Goal: Task Accomplishment & Management: Use online tool/utility

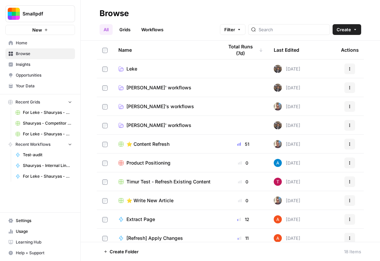
click at [148, 123] on span "Shauryas' workflows" at bounding box center [158, 125] width 65 height 7
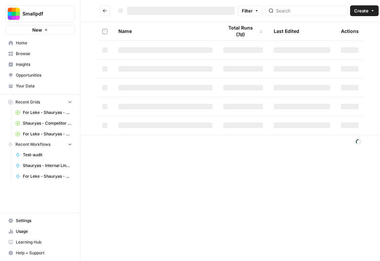
click at [148, 123] on div at bounding box center [165, 125] width 94 height 5
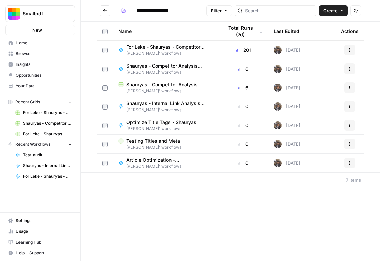
click at [101, 13] on button "Go back" at bounding box center [105, 10] width 11 height 11
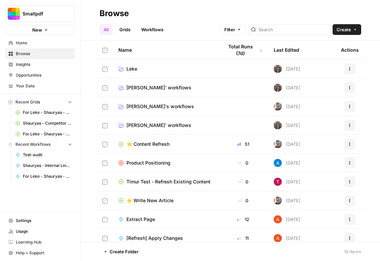
click at [273, 31] on div at bounding box center [289, 29] width 82 height 11
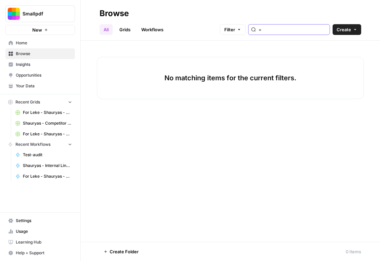
type input "="
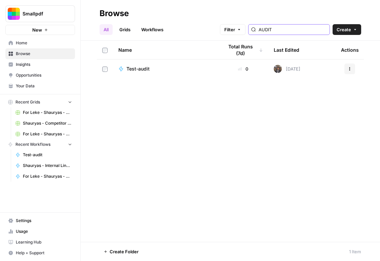
type input "AUDIT"
click at [349, 70] on icon "button" at bounding box center [350, 69] width 4 height 4
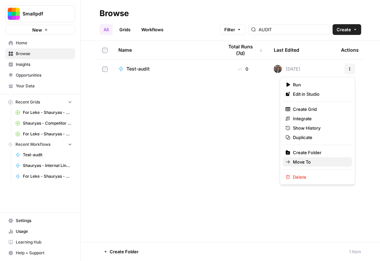
click at [317, 162] on span "Move To" at bounding box center [320, 162] width 54 height 7
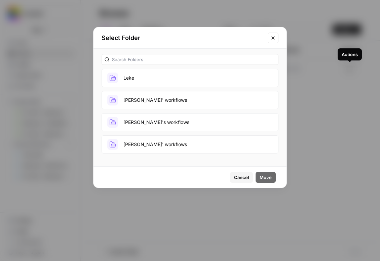
click at [164, 154] on div "Leke Yatharth' workflows Filip's workflows Shauryas' workflows" at bounding box center [190, 104] width 193 height 110
click at [167, 148] on button "Shauryas' workflows" at bounding box center [190, 145] width 177 height 18
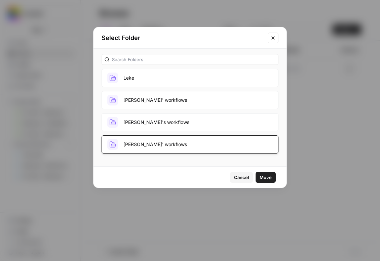
click at [257, 180] on button "Move" at bounding box center [266, 177] width 20 height 11
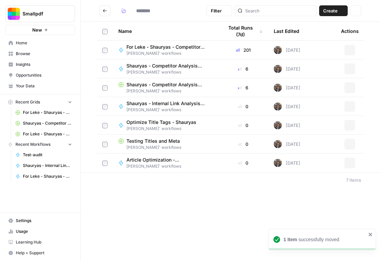
type input "**********"
click at [126, 182] on span "Test-audit" at bounding box center [150, 179] width 49 height 7
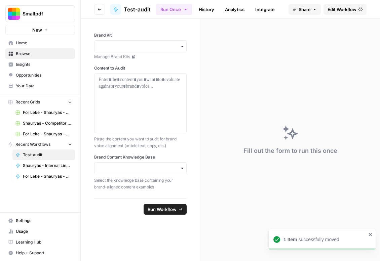
click at [335, 7] on span "Edit Workflow" at bounding box center [342, 9] width 29 height 7
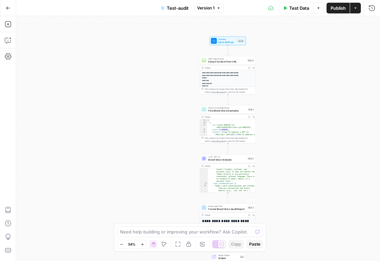
scroll to position [65, 0]
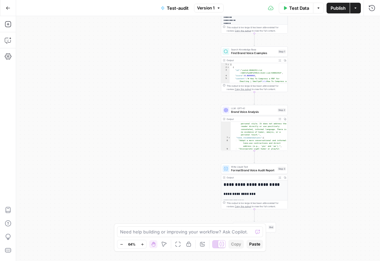
click at [286, 61] on icon "button" at bounding box center [285, 60] width 2 height 2
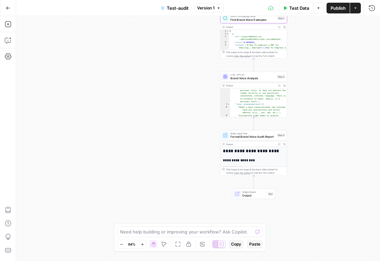
click at [285, 86] on icon "button" at bounding box center [284, 85] width 2 height 2
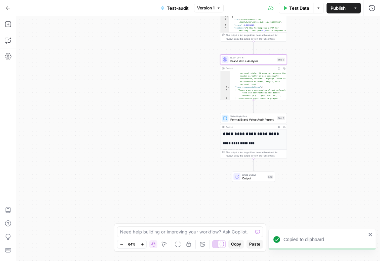
click at [286, 128] on button "Copy" at bounding box center [284, 126] width 5 height 5
click at [10, 40] on icon "button" at bounding box center [8, 40] width 7 height 7
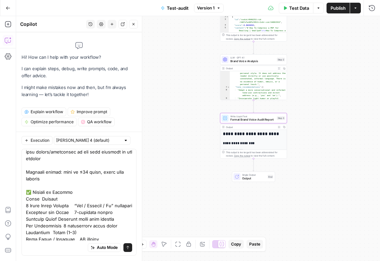
scroll to position [2187, 0]
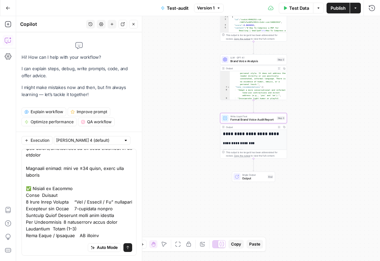
drag, startPoint x: 27, startPoint y: 222, endPoint x: 117, endPoint y: 236, distance: 91.2
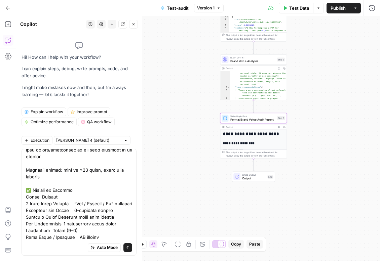
drag, startPoint x: 86, startPoint y: 239, endPoint x: -1, endPoint y: 232, distance: 88.0
click at [0, 232] on html "**********" at bounding box center [190, 130] width 380 height 261
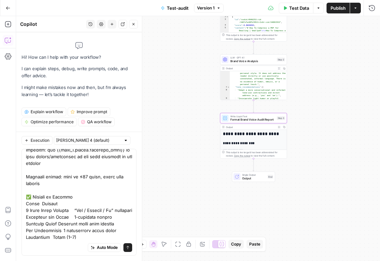
scroll to position [2171, 0]
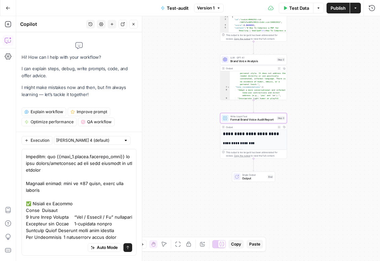
type textarea "🧩 Copilot Build Brief — “Brand-Fit Audit (Smallpdf)” 🎯 Goal Create a workflow t…"
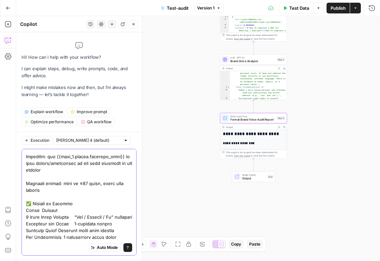
click at [107, 247] on span "Auto Mode" at bounding box center [107, 248] width 21 height 6
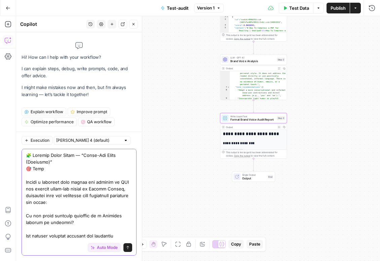
click at [130, 247] on button "Send" at bounding box center [127, 248] width 9 height 9
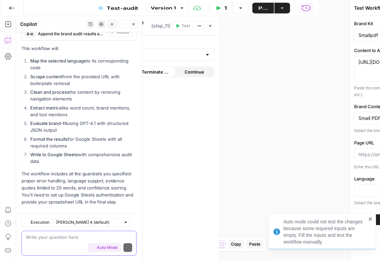
scroll to position [2542, 0]
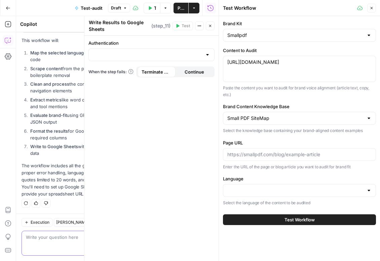
click at [178, 9] on span "Publish" at bounding box center [181, 8] width 7 height 7
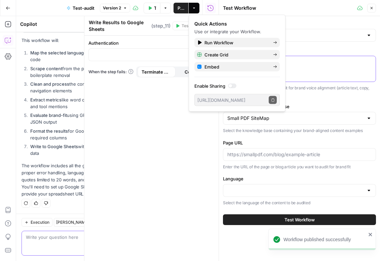
click at [303, 64] on textarea "https://smallpdf.com/blog/how-to-compress-a-pdf-for-email" at bounding box center [299, 62] width 144 height 7
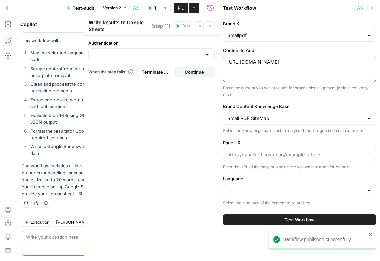
click at [303, 64] on textarea "https://smallpdf.com/blog/how-to-compress-a-pdf-for-email" at bounding box center [299, 62] width 144 height 7
paste textarea "best-fonts-for-travel-posters-and-brochures"
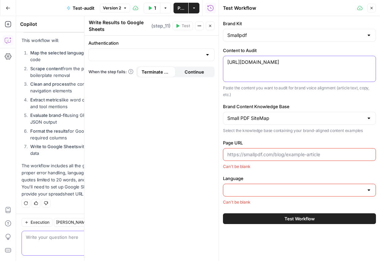
type textarea "https://smallpdf.com/blog/how-to-compress-a-pdf-for-email"
click at [373, 8] on icon "button" at bounding box center [372, 8] width 4 height 4
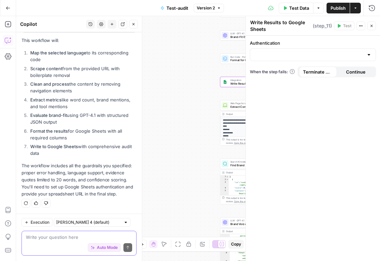
click at [206, 114] on div "**********" at bounding box center [198, 138] width 364 height 245
click at [372, 23] on span "E" at bounding box center [369, 23] width 5 height 6
click at [372, 26] on icon "button" at bounding box center [372, 26] width 4 height 4
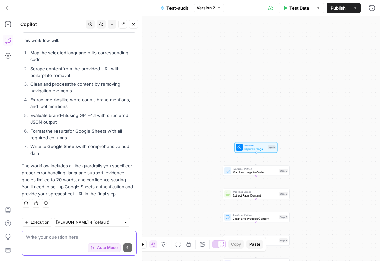
click at [304, 15] on div "Test Data Options Publish Actions Run History" at bounding box center [302, 8] width 156 height 16
click at [302, 11] on button "Test Data" at bounding box center [296, 8] width 35 height 11
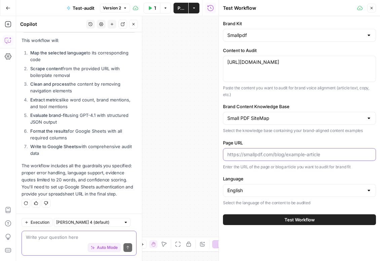
click at [289, 155] on input "Page URL" at bounding box center [299, 154] width 144 height 7
drag, startPoint x: 271, startPoint y: 48, endPoint x: 221, endPoint y: 49, distance: 50.1
click at [221, 49] on div "Test Workflow Close Brand Kit Smallpdf Content to Audit https://smallpdf.com/bl…" at bounding box center [299, 130] width 161 height 261
click at [225, 49] on label "Content to Audit" at bounding box center [299, 50] width 153 height 7
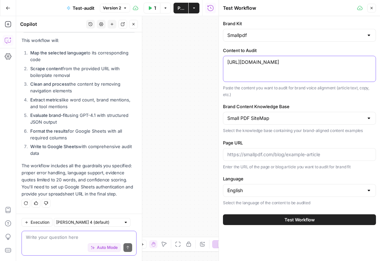
click at [227, 59] on textarea "https://smallpdf.com/blog/how-to-compress-a-pdf-for-email" at bounding box center [299, 62] width 144 height 7
drag, startPoint x: 224, startPoint y: 49, endPoint x: 259, endPoint y: 51, distance: 34.7
click at [259, 51] on label "Content to Audit" at bounding box center [299, 50] width 153 height 7
copy label "Content to Audit"
click at [91, 238] on textarea at bounding box center [79, 237] width 106 height 7
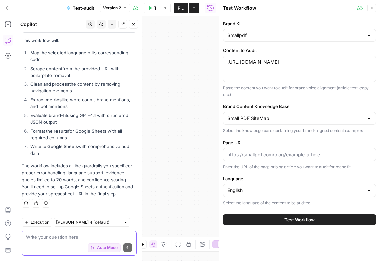
paste textarea "Content to Audit"
type textarea "Content to Audit -- should this be in input"
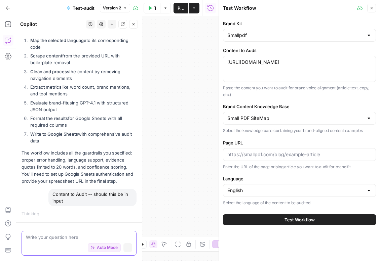
scroll to position [2539, 0]
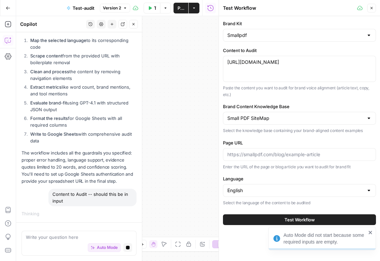
click at [113, 249] on span "Auto Mode" at bounding box center [107, 248] width 21 height 6
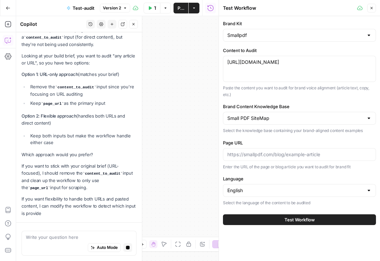
scroll to position [2748, 0]
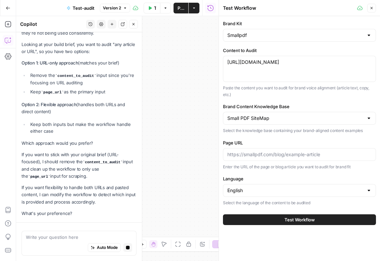
click at [371, 8] on icon "button" at bounding box center [372, 8] width 2 height 2
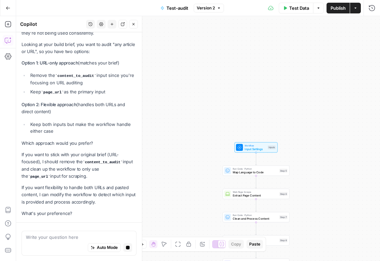
scroll to position [2783, 0]
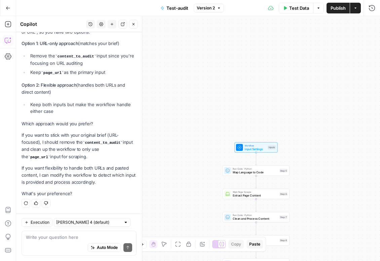
drag, startPoint x: 42, startPoint y: 143, endPoint x: 71, endPoint y: 160, distance: 34.0
click at [71, 160] on div "You're absolutely right! Looking at the current workflow, I can see there's a d…" at bounding box center [79, 89] width 115 height 216
click at [68, 239] on textarea at bounding box center [79, 237] width 106 height 7
type textarea "¸"
paste textarea "Content to Audit"
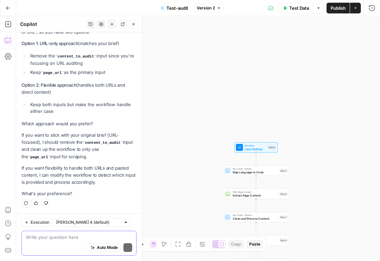
type textarea "Content to Audit"
drag, startPoint x: 59, startPoint y: 144, endPoint x: 69, endPoint y: 157, distance: 16.5
click at [69, 157] on p "If you want to stick with your original brief (URL-focused), I should remove th…" at bounding box center [79, 146] width 115 height 29
drag, startPoint x: 59, startPoint y: 143, endPoint x: 66, endPoint y: 155, distance: 14.2
click at [66, 155] on p "If you want to stick with your original brief (URL-focused), I should remove th…" at bounding box center [79, 146] width 115 height 29
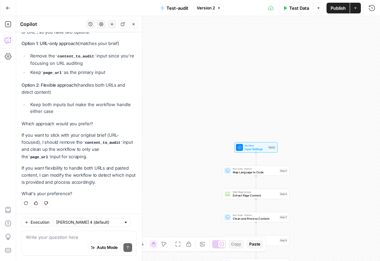
copy p "remove the content_to_audit input and clean up the workflow to only use the pag…"
click at [70, 236] on textarea at bounding box center [79, 237] width 106 height 7
paste textarea "remove the content_to_audit input and clean up the workflow to only use the pag…"
type textarea "remove the content_to_audit input and clean up the workflow to only use the pag…"
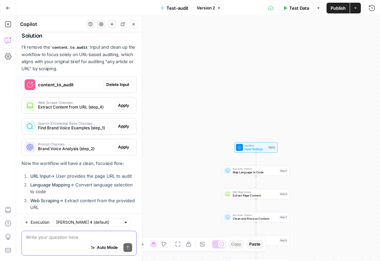
scroll to position [2932, 0]
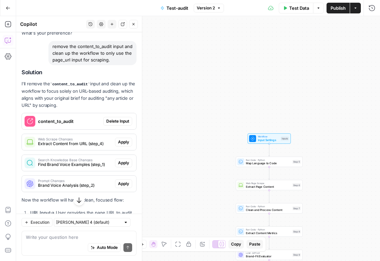
click at [121, 124] on span "Delete Input" at bounding box center [117, 121] width 23 height 6
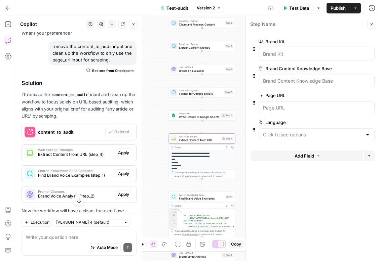
click at [121, 156] on span "Apply" at bounding box center [123, 153] width 11 height 6
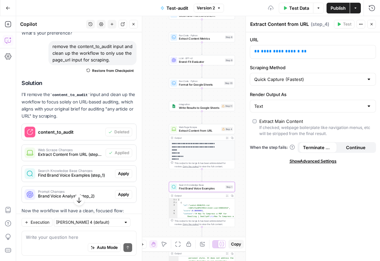
click at [122, 178] on button "Apply" at bounding box center [123, 174] width 17 height 9
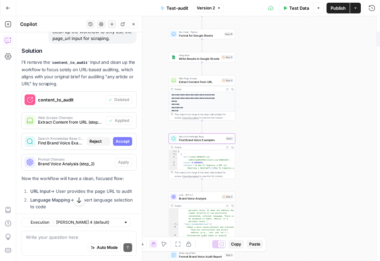
type textarea "Find Brand Voice Examples"
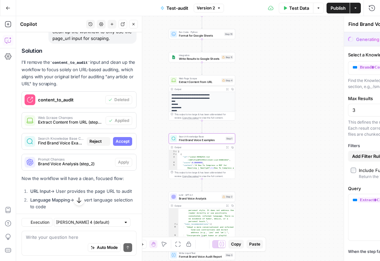
scroll to position [2921, 0]
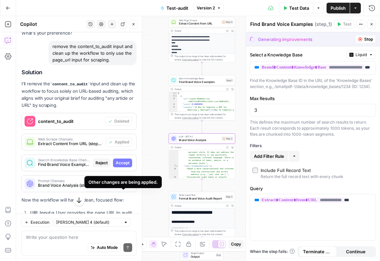
click at [123, 178] on div "Other changes are being applied." at bounding box center [122, 182] width 77 height 12
click at [121, 166] on span "Accept" at bounding box center [123, 163] width 14 height 6
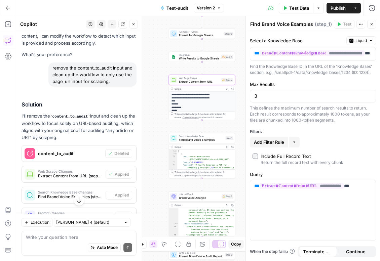
scroll to position [2943, 0]
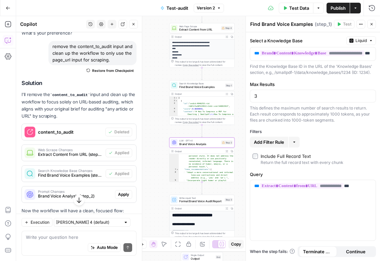
click at [123, 201] on div "Prompt Changes Brand Voice Analysis (step_2) Apply" at bounding box center [79, 195] width 114 height 16
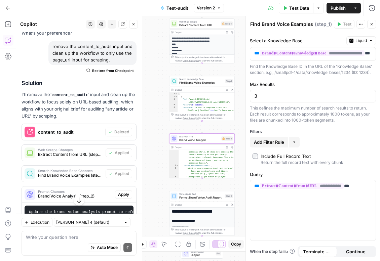
click at [123, 198] on span "Apply" at bounding box center [123, 195] width 11 height 6
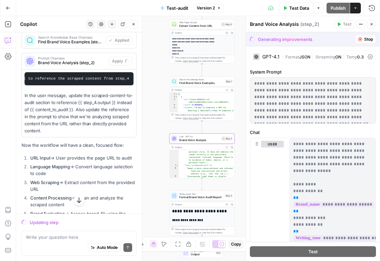
scroll to position [0, 91]
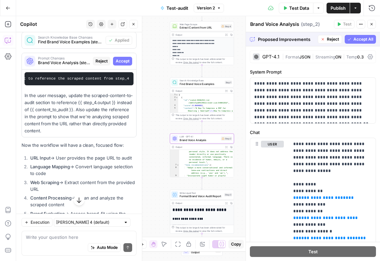
click at [123, 64] on span "Accept" at bounding box center [123, 61] width 14 height 6
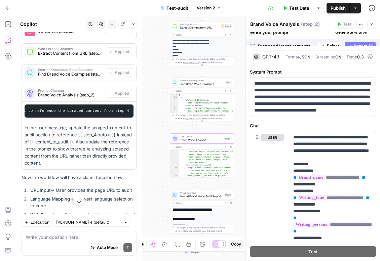
scroll to position [3076, 0]
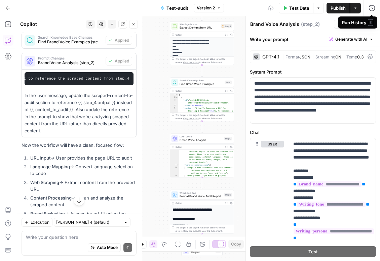
click at [301, 6] on span "Test Data" at bounding box center [299, 8] width 20 height 7
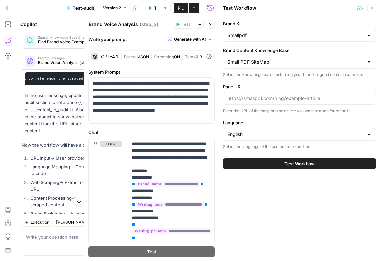
click at [181, 10] on span "Publish" at bounding box center [181, 8] width 7 height 7
click at [212, 27] on button "Close" at bounding box center [210, 24] width 9 height 9
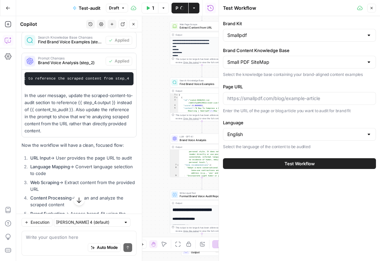
click at [135, 25] on icon "button" at bounding box center [134, 24] width 4 height 4
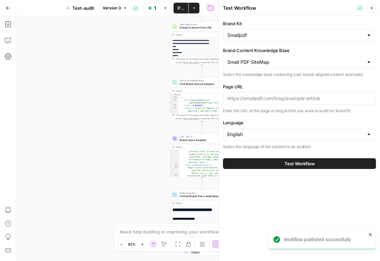
click at [373, 8] on icon "button" at bounding box center [372, 8] width 4 height 4
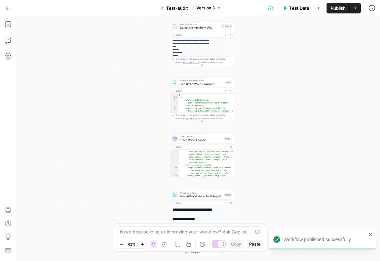
click at [302, 8] on span "Test Data" at bounding box center [299, 8] width 20 height 7
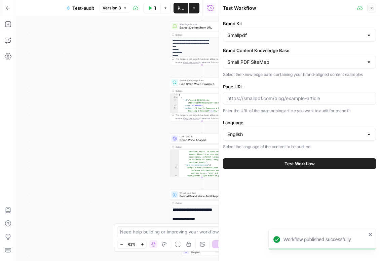
click at [266, 94] on div at bounding box center [299, 98] width 153 height 13
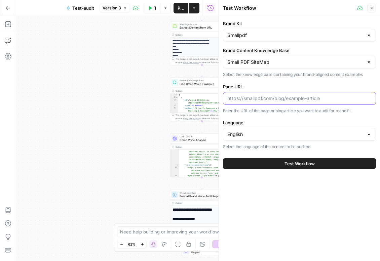
paste input "remove the content_to_audit input and clean up the workflow to only use the pag…"
type input "remove the content_to_audit input and clean up the workflow to only use the pag…"
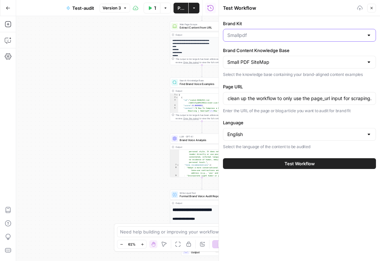
scroll to position [0, 0]
click at [338, 38] on input "Brand Kit" at bounding box center [295, 35] width 136 height 7
click at [339, 38] on input "Brand Kit" at bounding box center [295, 35] width 136 height 7
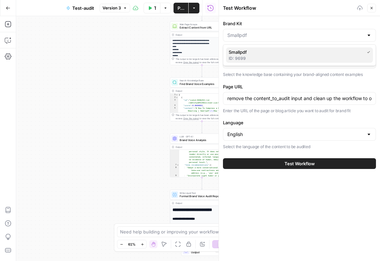
click at [331, 47] on button "Smallpdf ID: 9699" at bounding box center [299, 54] width 147 height 15
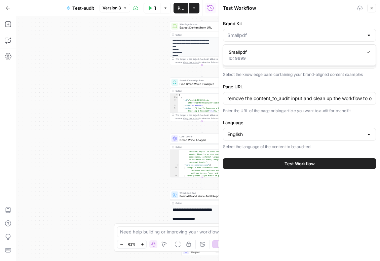
type input "Smallpdf"
click at [292, 95] on div "remove the content_to_audit input and clean up the workflow to only use the pag…" at bounding box center [299, 98] width 153 height 13
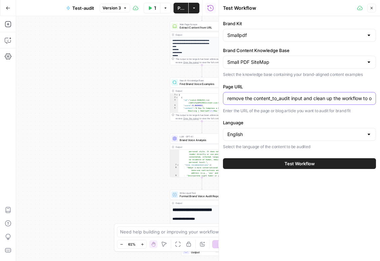
scroll to position [0, 87]
click at [281, 99] on input "remove the content_to_audit input and clean up the workflow to only use the pag…" at bounding box center [299, 98] width 144 height 7
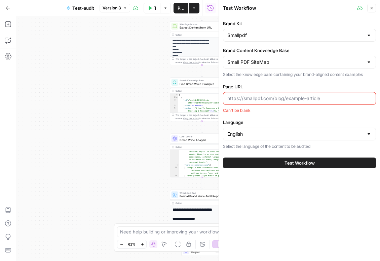
paste input "[URL][DOMAIN_NAME]"
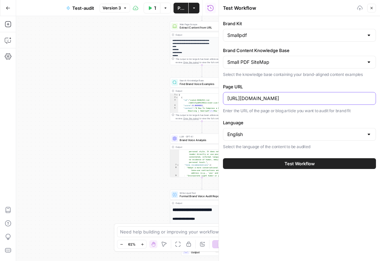
type input "[URL][DOMAIN_NAME]"
click at [282, 163] on button "Test Workflow" at bounding box center [299, 163] width 153 height 11
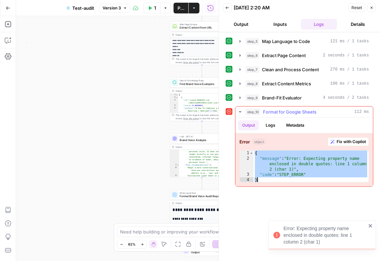
drag, startPoint x: 255, startPoint y: 154, endPoint x: 285, endPoint y: 185, distance: 43.0
click at [285, 185] on div "Error object Fix with Copilot * 1 2 3 4 { "message" : "Error: Expecting propert…" at bounding box center [304, 160] width 138 height 53
type textarea "**********"
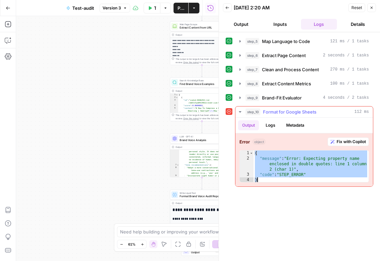
click at [348, 144] on span "Fix with Copilot" at bounding box center [351, 142] width 29 height 6
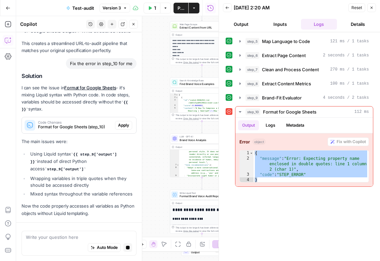
scroll to position [3236, 0]
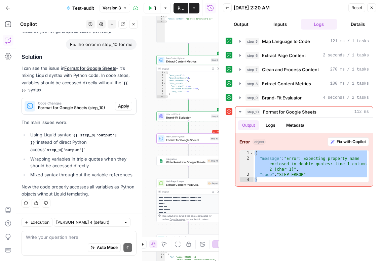
click at [124, 107] on span "Apply" at bounding box center [123, 106] width 11 height 6
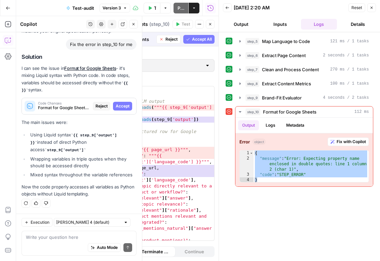
click at [121, 107] on span "Accept" at bounding box center [123, 106] width 14 height 6
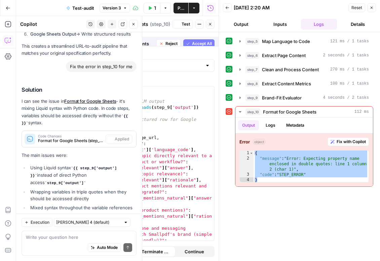
scroll to position [3247, 0]
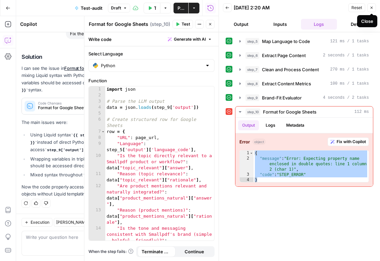
click at [370, 9] on icon "button" at bounding box center [372, 8] width 4 height 4
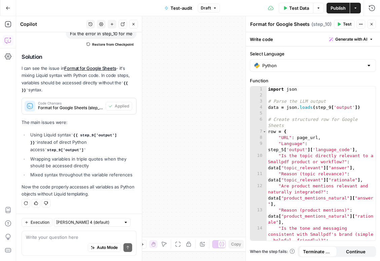
click at [333, 6] on span "Publish" at bounding box center [338, 8] width 15 height 7
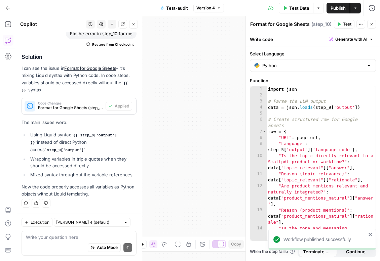
click at [367, 27] on div "Test Actions Close" at bounding box center [355, 24] width 42 height 9
click at [373, 23] on icon "button" at bounding box center [372, 24] width 4 height 4
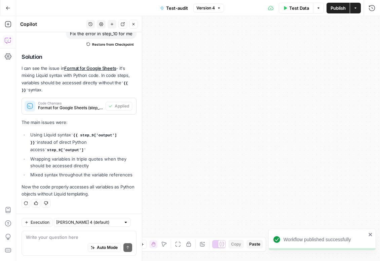
click at [297, 4] on button "Test Data" at bounding box center [296, 8] width 35 height 11
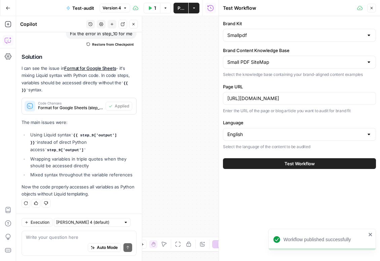
click at [299, 161] on span "Test Workflow" at bounding box center [300, 163] width 30 height 7
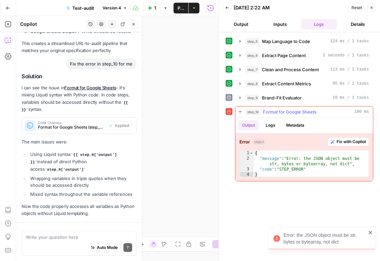
scroll to position [3247, 0]
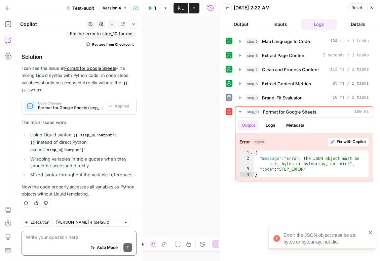
click at [105, 251] on button "Auto Mode" at bounding box center [104, 248] width 33 height 9
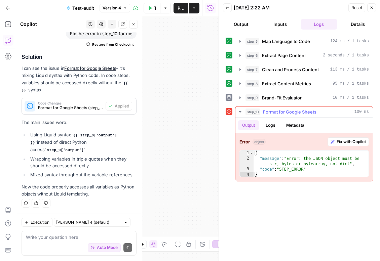
click at [357, 147] on div "Error object Fix with Copilot 1 2 3 4 { "message" : "Error: the JSON object mus…" at bounding box center [304, 158] width 138 height 48
click at [359, 138] on button "Fix with Copilot" at bounding box center [348, 142] width 41 height 9
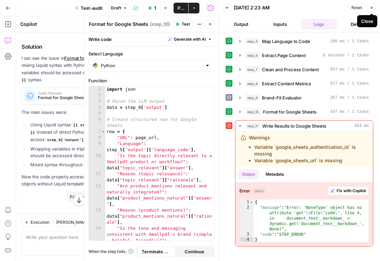
click at [369, 6] on button "Close" at bounding box center [371, 7] width 9 height 9
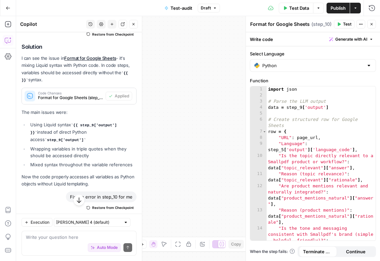
click at [303, 7] on span "Test Data" at bounding box center [299, 8] width 20 height 7
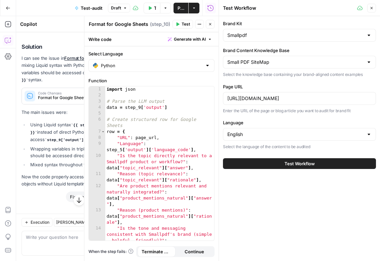
click at [291, 164] on span "Test Workflow" at bounding box center [300, 163] width 30 height 7
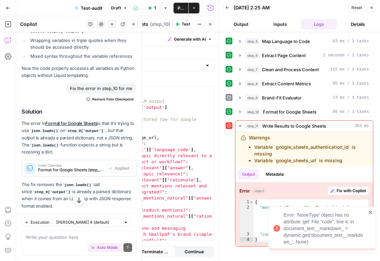
scroll to position [3430, 0]
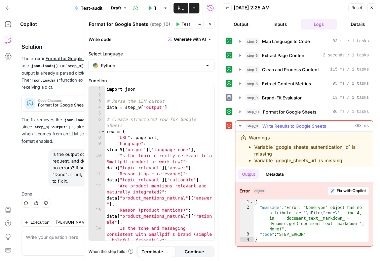
click at [344, 187] on button "Fix with Copilot" at bounding box center [348, 191] width 41 height 9
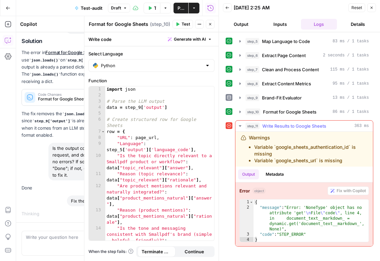
scroll to position [3377, 0]
click at [240, 126] on icon "button" at bounding box center [239, 125] width 5 height 5
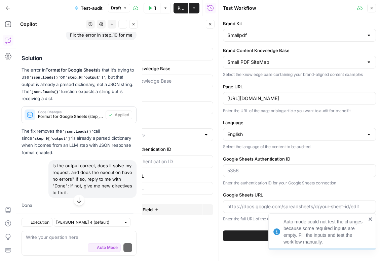
scroll to position [3477, 0]
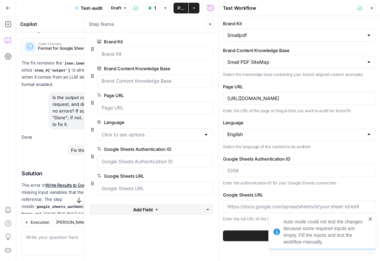
click at [213, 25] on button "Close" at bounding box center [210, 24] width 9 height 9
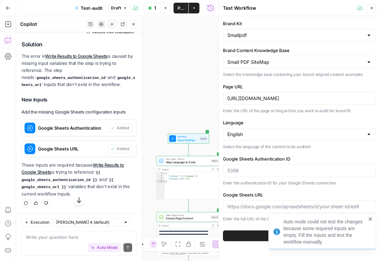
scroll to position [3622, 0]
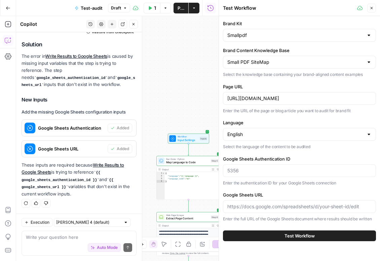
click at [99, 233] on div "Write your question here Auto Mode Send" at bounding box center [79, 243] width 115 height 25
click at [372, 10] on icon "button" at bounding box center [372, 8] width 4 height 4
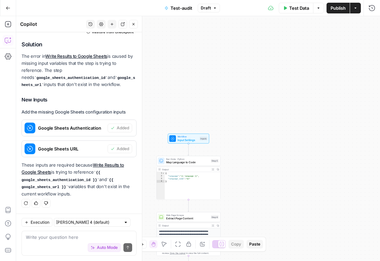
click at [89, 241] on div "Auto Mode Send" at bounding box center [79, 248] width 106 height 15
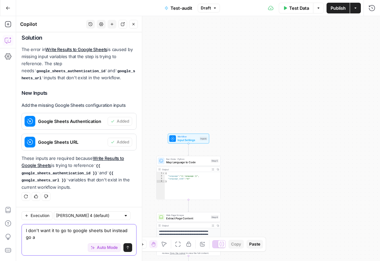
scroll to position [3629, 0]
type textarea "I don't want it to go to google sheets but instead go as columns in airops grid…"
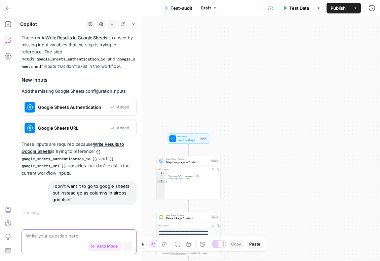
scroll to position [3570, 0]
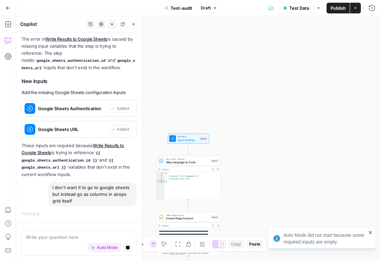
click at [110, 253] on div "Auto Mode Stop generating" at bounding box center [79, 248] width 106 height 15
click at [110, 251] on button "Auto Mode" at bounding box center [104, 248] width 33 height 9
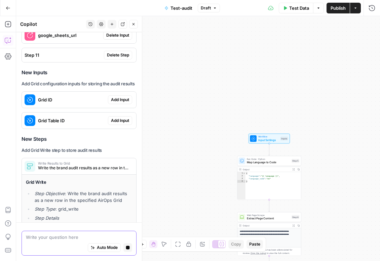
scroll to position [3690, 0]
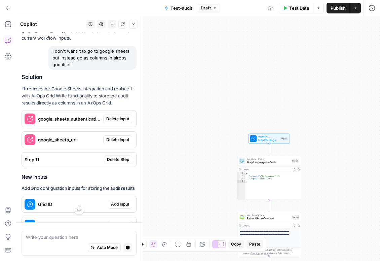
click at [120, 122] on span "Delete Input" at bounding box center [117, 119] width 23 height 6
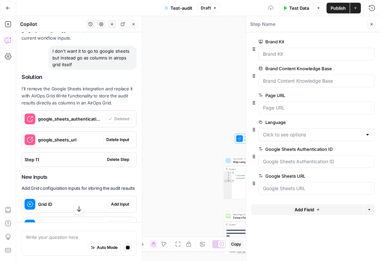
click at [117, 143] on span "Delete Input" at bounding box center [117, 140] width 23 height 6
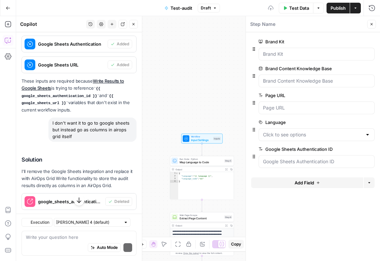
scroll to position [3763, 0]
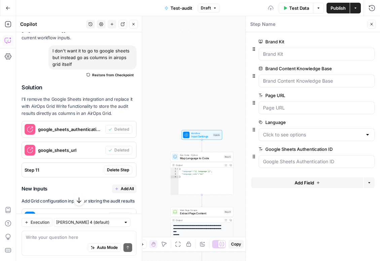
click at [118, 175] on button "Delete Step" at bounding box center [118, 170] width 28 height 9
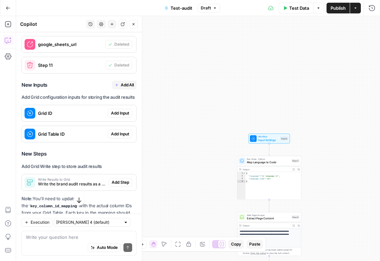
click at [122, 116] on span "Add Input" at bounding box center [120, 113] width 18 height 6
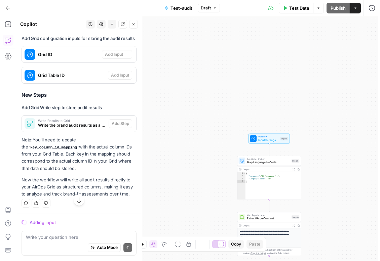
scroll to position [3793, 0]
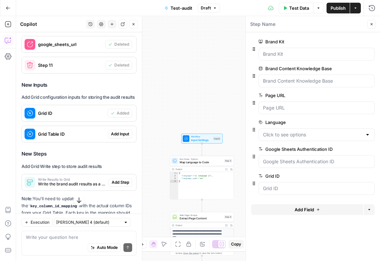
click at [123, 139] on button "Add Input" at bounding box center [120, 134] width 24 height 9
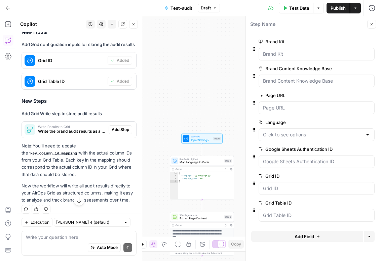
click at [122, 133] on span "Add Step" at bounding box center [120, 130] width 17 height 6
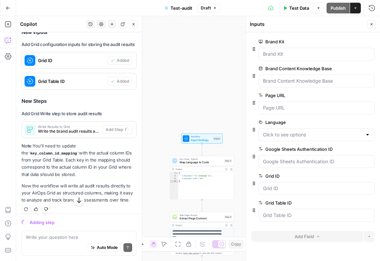
scroll to position [3861, 0]
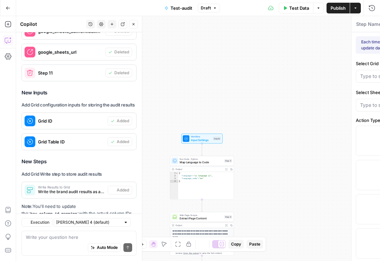
type textarea "Write Results to Grid"
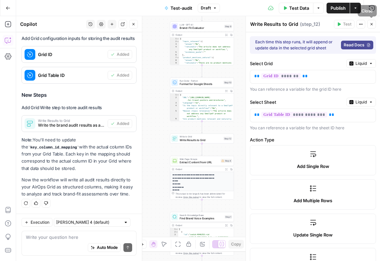
click at [371, 23] on icon "button" at bounding box center [372, 24] width 2 height 2
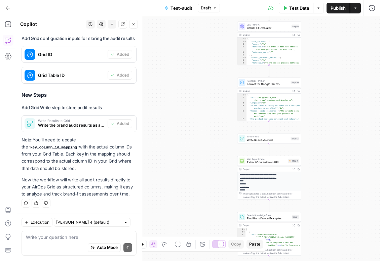
click at [306, 11] on span "Test Data" at bounding box center [299, 8] width 20 height 7
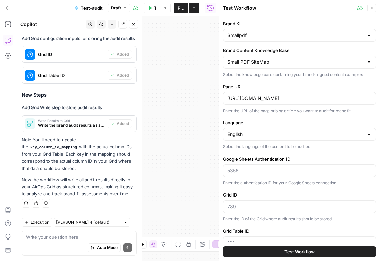
scroll to position [20, 0]
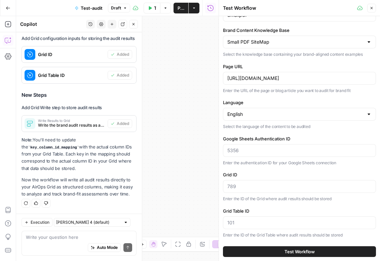
drag, startPoint x: 223, startPoint y: 139, endPoint x: 301, endPoint y: 139, distance: 78.0
click at [301, 139] on label "Google Sheets Authentication ID" at bounding box center [299, 139] width 153 height 7
copy label "Google Sheets Authentication ID"
click at [63, 230] on div "Execution Claude Sonnet 4 (default) Write your question here Auto Mode Send" at bounding box center [79, 237] width 126 height 47
click at [62, 231] on div "Write your question here Auto Mode Send" at bounding box center [79, 243] width 115 height 25
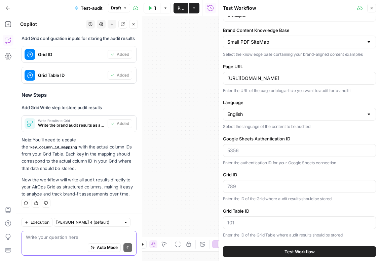
paste textarea "Google Sheets Authentication ID"
type textarea "Google Sheets Authentication ID - delete no?>"
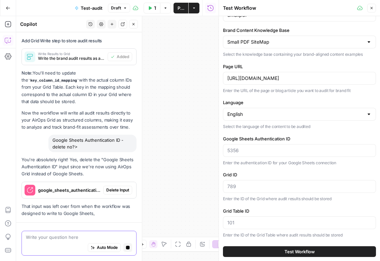
scroll to position [3922, 0]
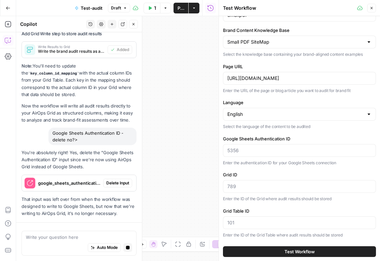
click at [119, 180] on div "You're absolutely right! Yes, delete the "Google Sheets Authentication ID" inpu…" at bounding box center [79, 183] width 115 height 68
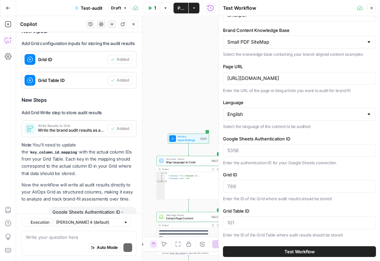
scroll to position [4030, 0]
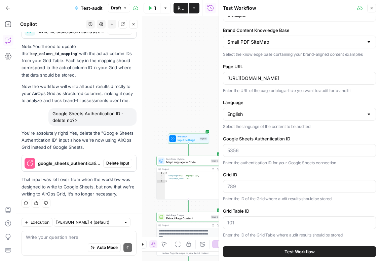
click at [118, 161] on span "Delete Input" at bounding box center [117, 163] width 23 height 6
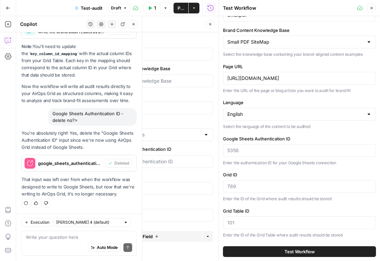
click at [83, 233] on div "Write your question here Auto Mode Send" at bounding box center [79, 243] width 115 height 25
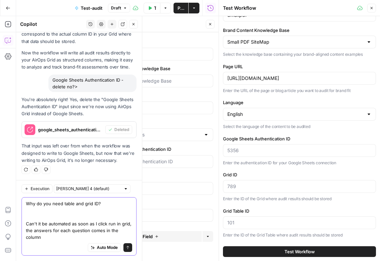
scroll to position [4063, 0]
type textarea "Why do you need table and grid ID? Can't it be automated as soon as I click run…"
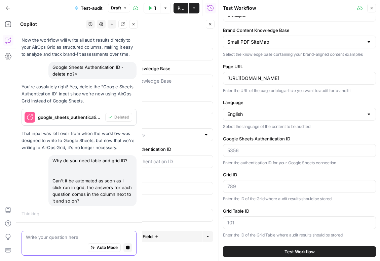
scroll to position [3988, 0]
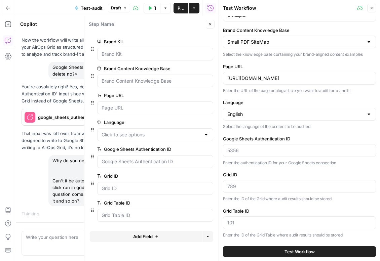
click at [373, 12] on button "Close" at bounding box center [371, 8] width 9 height 9
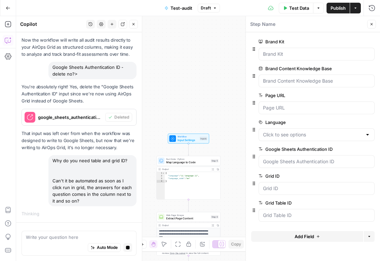
click at [372, 26] on icon "button" at bounding box center [372, 24] width 4 height 4
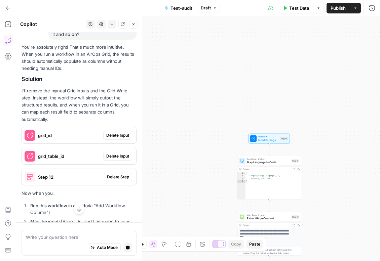
scroll to position [4155, 0]
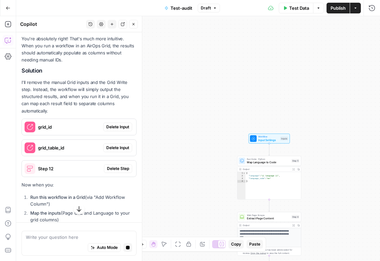
click at [108, 129] on span "Delete Input" at bounding box center [117, 127] width 23 height 6
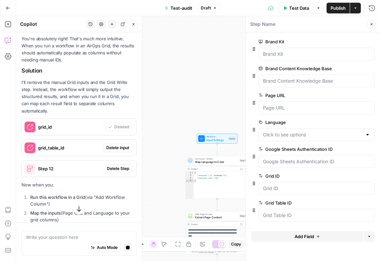
click at [118, 146] on button "Delete Input" at bounding box center [117, 148] width 29 height 9
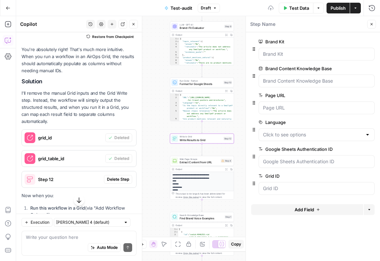
click at [113, 180] on span "Delete Step" at bounding box center [118, 180] width 22 height 6
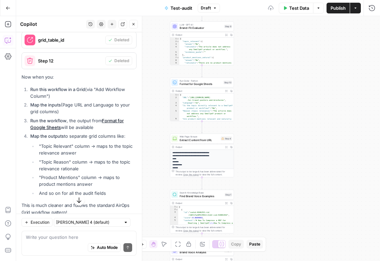
scroll to position [4392, 0]
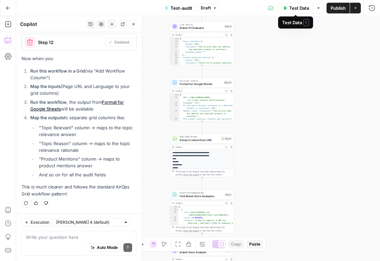
click at [343, 7] on span "Publish" at bounding box center [338, 8] width 15 height 7
click at [295, 9] on span "Test Data" at bounding box center [299, 8] width 20 height 7
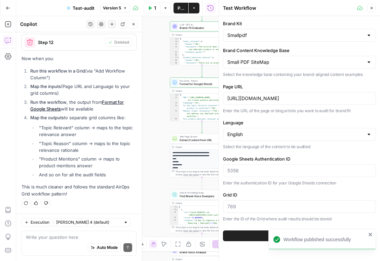
click at [372, 10] on button "Close" at bounding box center [371, 8] width 9 height 9
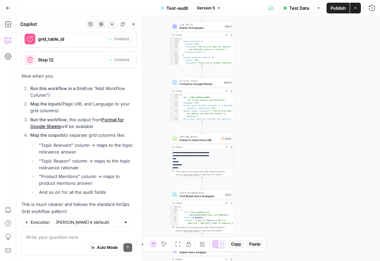
scroll to position [4300, 0]
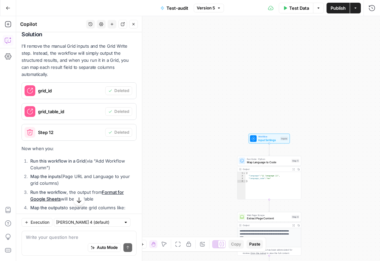
click at [302, 5] on span "Test Data" at bounding box center [299, 8] width 20 height 7
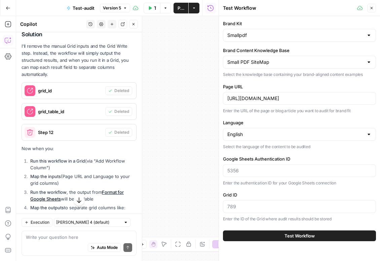
click at [269, 237] on button "Test Workflow" at bounding box center [299, 236] width 153 height 11
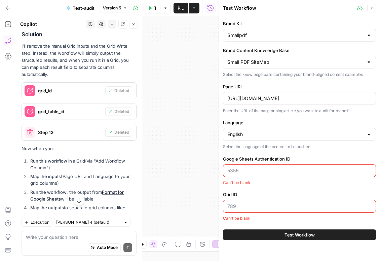
drag, startPoint x: 291, startPoint y: 158, endPoint x: 223, endPoint y: 159, distance: 67.6
click at [223, 160] on label "Google Sheets Authentication ID" at bounding box center [299, 159] width 153 height 7
copy label "Google Sheets Authentication ID"
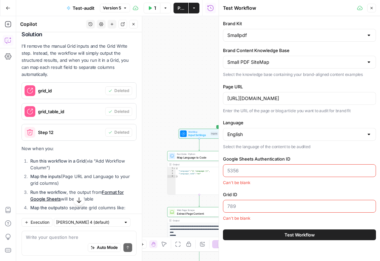
click at [197, 131] on span "Workflow" at bounding box center [198, 131] width 21 height 3
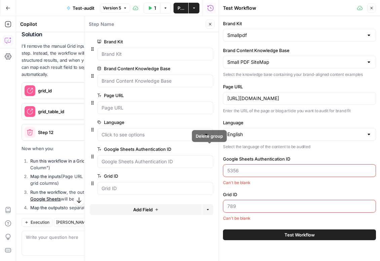
click at [207, 149] on button "Delete group" at bounding box center [209, 149] width 8 height 8
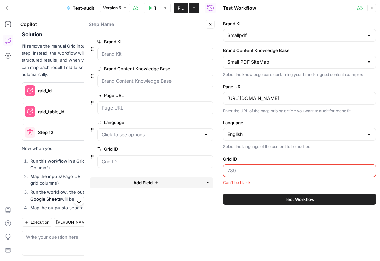
click at [209, 149] on icon "button" at bounding box center [209, 149] width 3 height 3
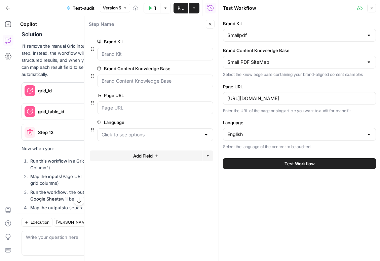
click at [373, 8] on icon "button" at bounding box center [372, 8] width 4 height 4
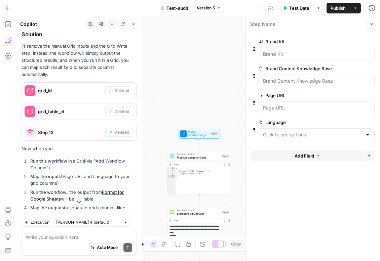
click at [339, 8] on span "Publish" at bounding box center [338, 8] width 15 height 7
click at [373, 23] on icon "button" at bounding box center [372, 24] width 4 height 4
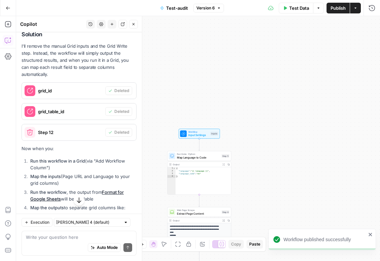
click at [302, 9] on span "Test Data" at bounding box center [299, 8] width 20 height 7
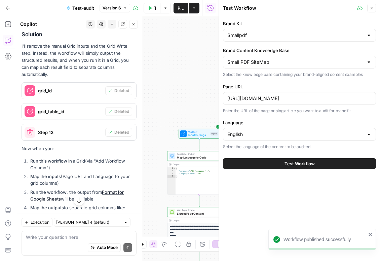
click at [283, 165] on button "Test Workflow" at bounding box center [299, 163] width 153 height 11
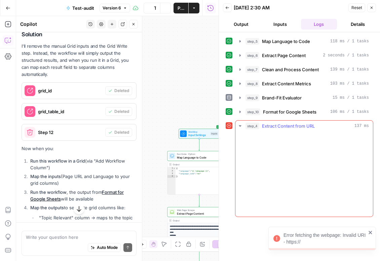
scroll to position [4300, 0]
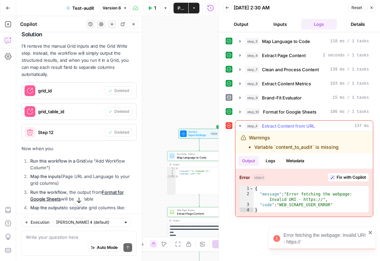
click at [357, 180] on span "Fix with Copilot" at bounding box center [351, 178] width 29 height 6
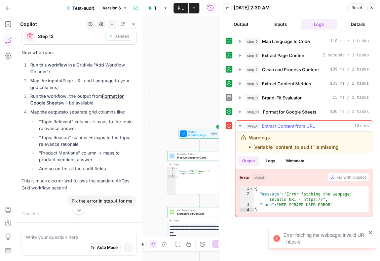
scroll to position [4191, 0]
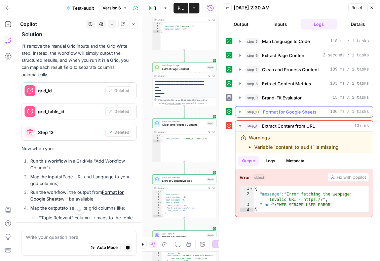
click at [290, 109] on span "Format for Google Sheets" at bounding box center [289, 112] width 53 height 7
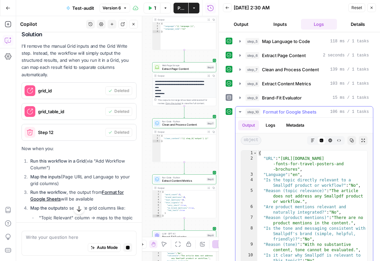
click at [290, 109] on span "Format for Google Sheets" at bounding box center [289, 112] width 53 height 7
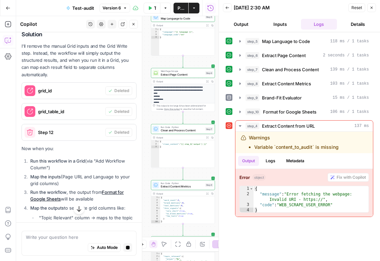
click at [374, 9] on button "Close" at bounding box center [371, 7] width 9 height 9
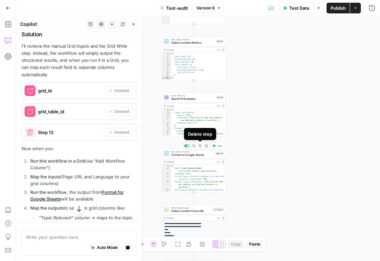
click at [201, 146] on icon "button" at bounding box center [199, 145] width 3 height 3
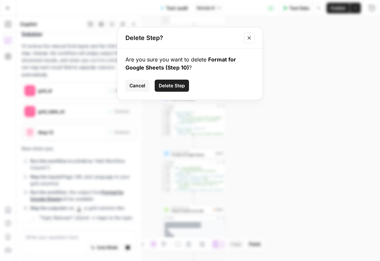
click at [182, 88] on span "Delete Step" at bounding box center [172, 85] width 26 height 7
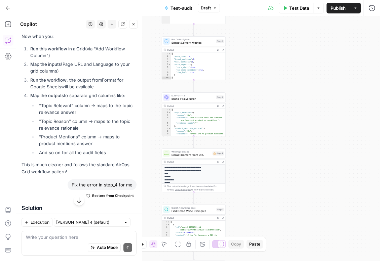
scroll to position [4514, 0]
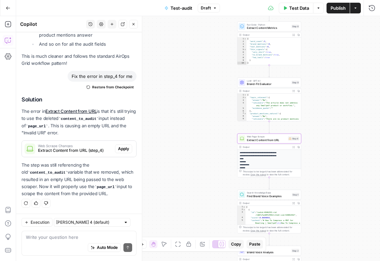
click at [124, 153] on button "Apply" at bounding box center [123, 149] width 17 height 9
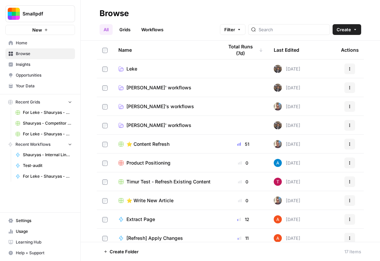
click at [143, 141] on span "⭐️ Content Refresh" at bounding box center [147, 144] width 43 height 7
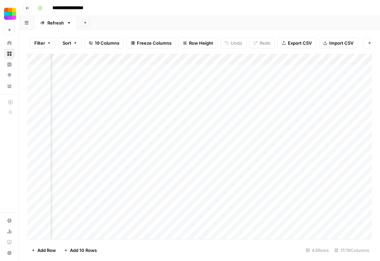
scroll to position [0, 859]
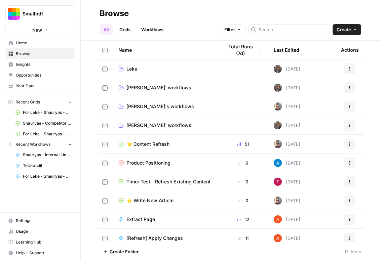
click at [142, 180] on span "Timur Test - Refresh Existing Content" at bounding box center [168, 182] width 84 height 7
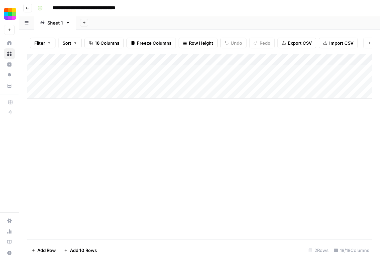
click at [231, 67] on div "Add Column" at bounding box center [199, 76] width 345 height 45
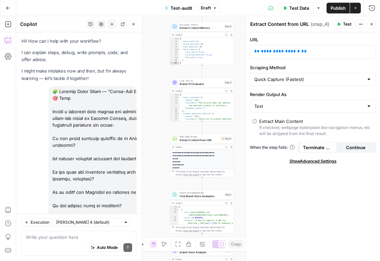
scroll to position [4514, 0]
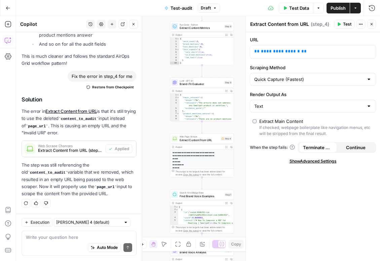
click at [371, 24] on icon "button" at bounding box center [372, 24] width 2 height 2
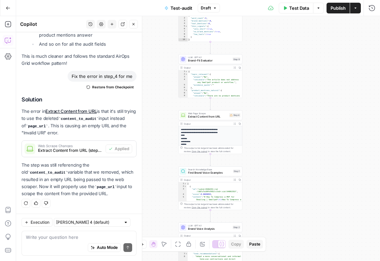
click at [297, 6] on span "Test Data" at bounding box center [299, 8] width 20 height 7
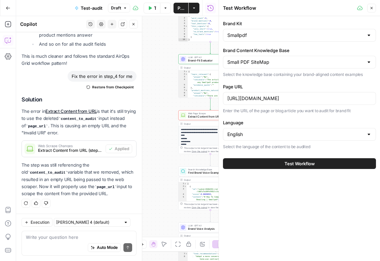
click at [295, 164] on span "Test Workflow" at bounding box center [300, 163] width 30 height 7
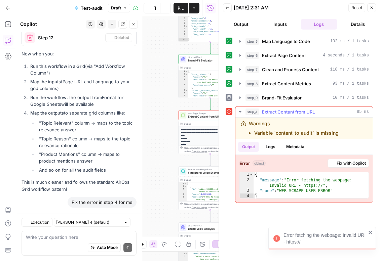
scroll to position [4514, 0]
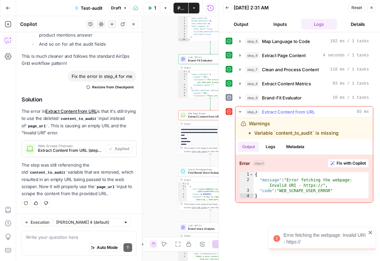
click at [344, 167] on button "Fix with Copilot" at bounding box center [348, 163] width 41 height 9
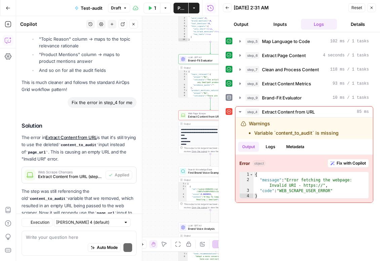
scroll to position [4627, 0]
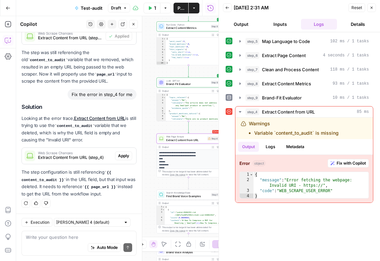
click at [121, 156] on span "Apply" at bounding box center [123, 156] width 11 height 6
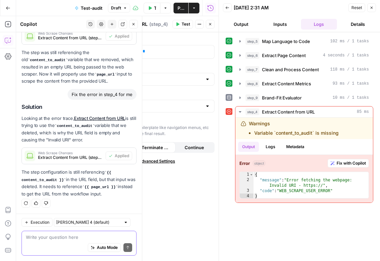
click at [73, 239] on textarea at bounding box center [79, 237] width 106 height 7
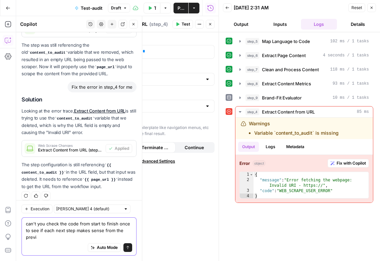
scroll to position [4640, 0]
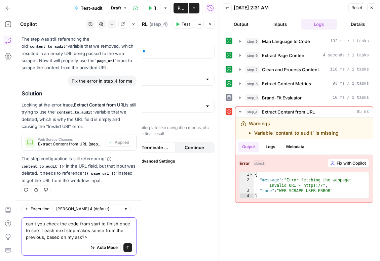
type textarea "can't you check the code from start to finish once to see if each next step mak…"
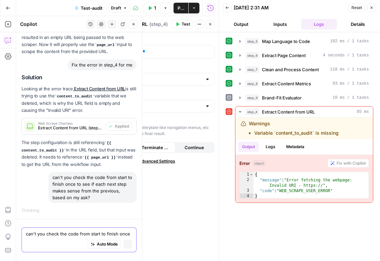
scroll to position [4533, 0]
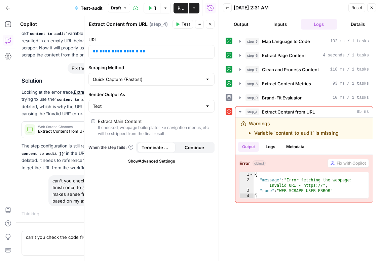
click at [371, 7] on icon "button" at bounding box center [372, 8] width 4 height 4
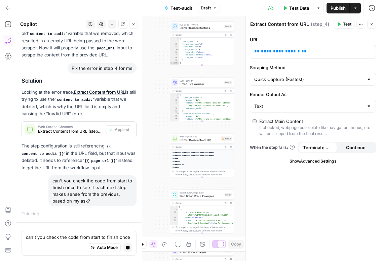
click at [376, 25] on header "Extract Content from URL Extract Content from URL ( step_4 ) Test Actions Close" at bounding box center [313, 24] width 134 height 16
click at [373, 22] on button "Close" at bounding box center [371, 24] width 9 height 9
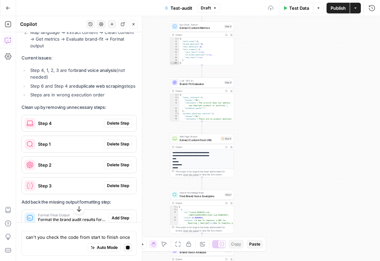
scroll to position [4916, 0]
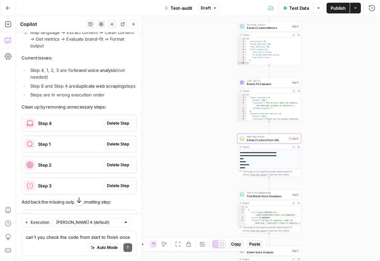
click at [121, 126] on span "Delete Step" at bounding box center [118, 123] width 22 height 6
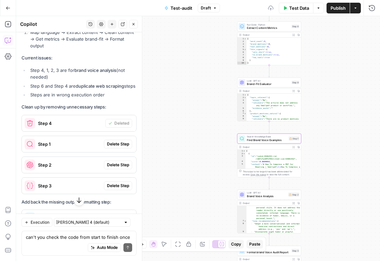
click at [117, 147] on span "Delete Step" at bounding box center [118, 144] width 22 height 6
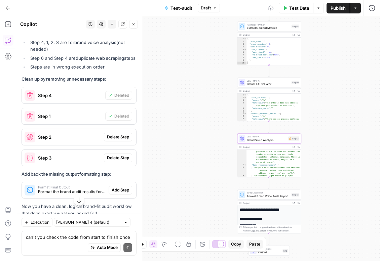
click at [118, 140] on span "Delete Step" at bounding box center [118, 137] width 22 height 6
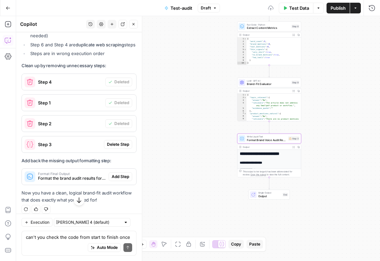
click at [119, 148] on span "Delete Step" at bounding box center [118, 145] width 22 height 6
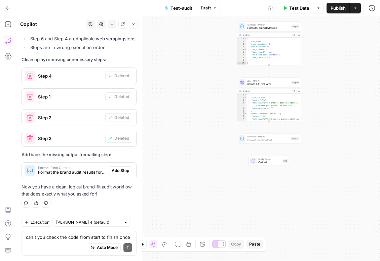
click at [120, 169] on span "Add Step" at bounding box center [120, 171] width 17 height 6
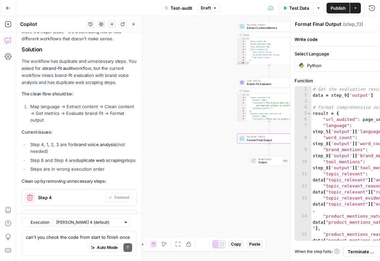
scroll to position [4972, 0]
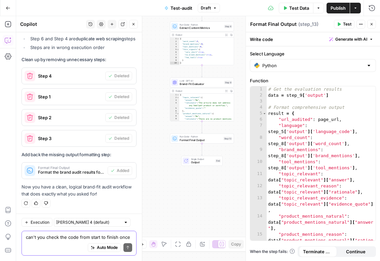
click at [55, 235] on textarea "can't you check the code from start to finish once to see if each next step mak…" at bounding box center [79, 237] width 106 height 7
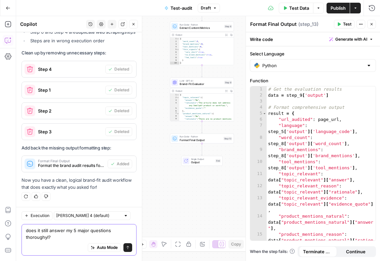
scroll to position [4992, 0]
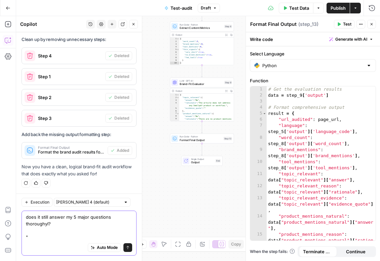
paste textarea "Is the topic directly relevant to a Smallpdf product or workflow? Are product m…"
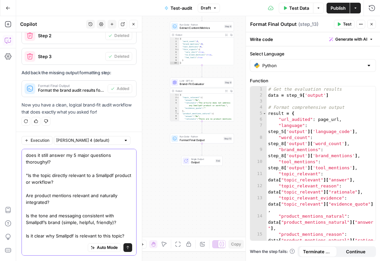
type textarea "does it still answer my 5 major questions thoroughyl? "Is the topic directly re…"
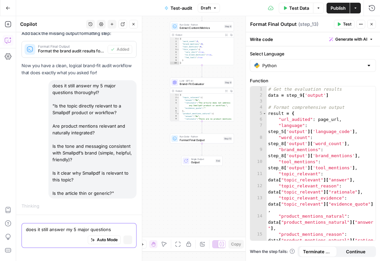
scroll to position [4944, 0]
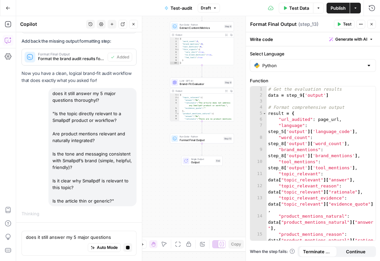
click at [372, 25] on icon "button" at bounding box center [372, 24] width 4 height 4
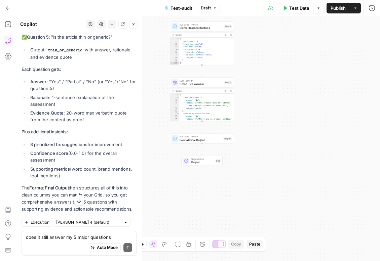
scroll to position [5451, 0]
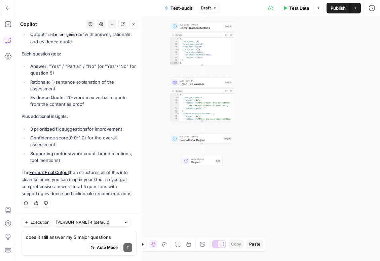
click at [304, 12] on button "Test Data" at bounding box center [296, 8] width 35 height 11
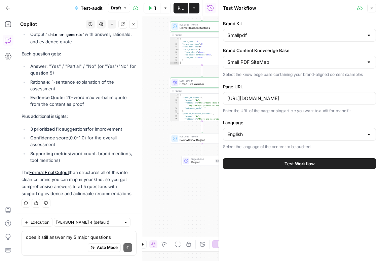
click at [296, 167] on button "Test Workflow" at bounding box center [299, 163] width 153 height 11
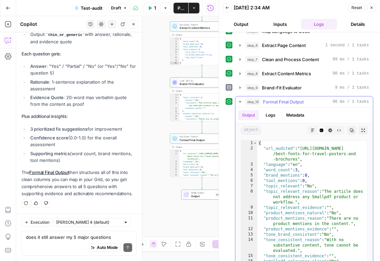
click at [353, 128] on button "Copy" at bounding box center [351, 130] width 9 height 9
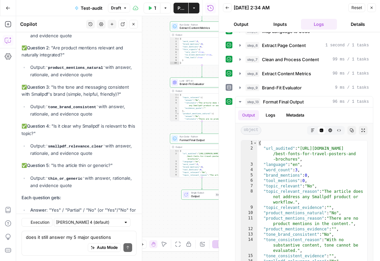
scroll to position [5451, 0]
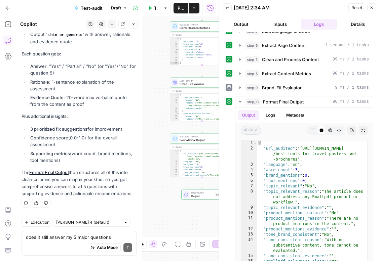
click at [81, 233] on div "does it still answer my 5 major questions thoroughyl? "Is the topic directly re…" at bounding box center [79, 243] width 115 height 25
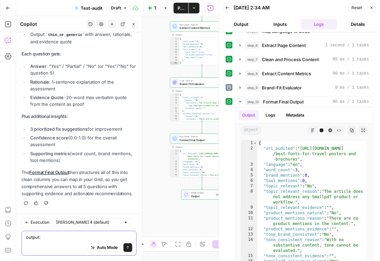
paste textarea "he model only saw 3 words, so it judged “thin/irrelevant.” That means your cont…"
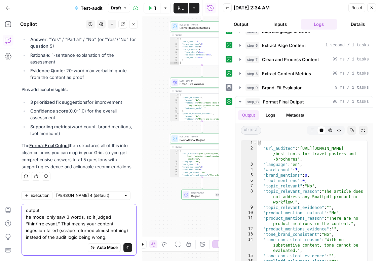
scroll to position [5485, 0]
click at [71, 243] on div "Auto Mode Send" at bounding box center [79, 248] width 106 height 15
click at [114, 228] on textarea "output: he model only saw 3 words, so it judged “thin/irrelevant.” That means y…" at bounding box center [79, 224] width 106 height 34
paste textarea "5) Lore ipsumdol-sita consect (adip elitsed doei) (te incidi) 2) UTL — Etdolor …"
type textarea "loremi: do sitam cons adi 7 elits, do ei tempor “inci/utlaboreet.” Dolo magna a…"
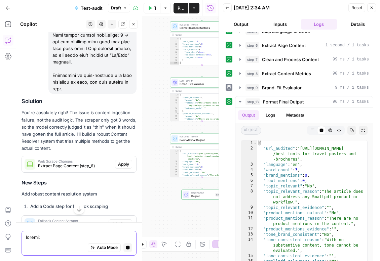
scroll to position [6945, 0]
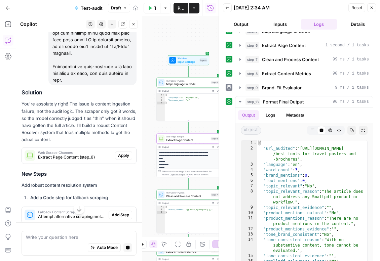
click at [123, 153] on span "Apply" at bounding box center [123, 156] width 11 height 6
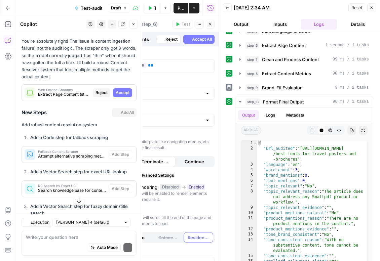
scroll to position [7033, 0]
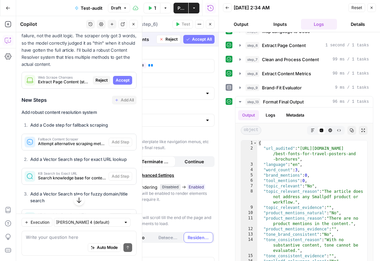
click at [123, 77] on span "Accept" at bounding box center [123, 80] width 14 height 6
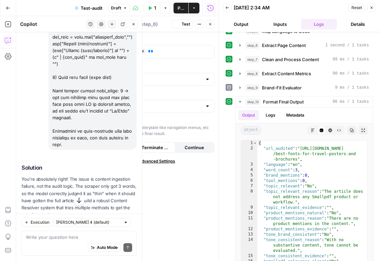
scroll to position [7184, 0]
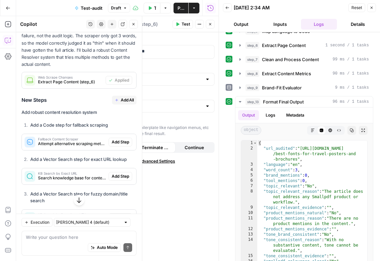
click at [122, 139] on span "Add Step" at bounding box center [120, 142] width 17 height 6
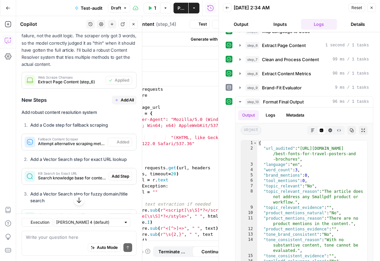
type textarea "Fallback Content Scraper"
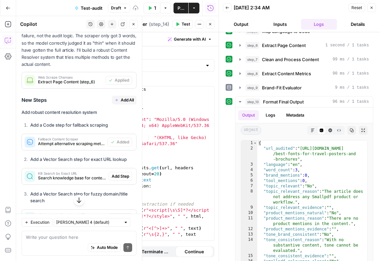
click at [120, 174] on span "Add Step" at bounding box center [120, 177] width 17 height 6
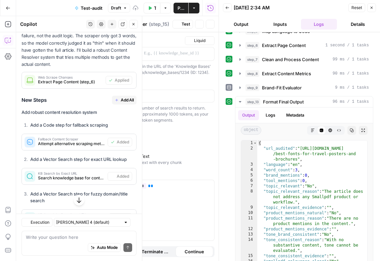
scroll to position [7217, 0]
type textarea "KB Search by Exact URL"
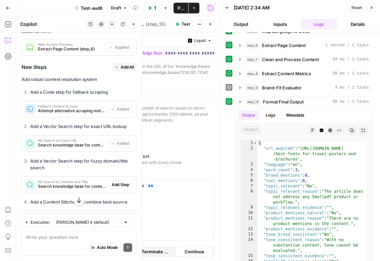
click at [121, 181] on button "Add Step" at bounding box center [121, 185] width 24 height 9
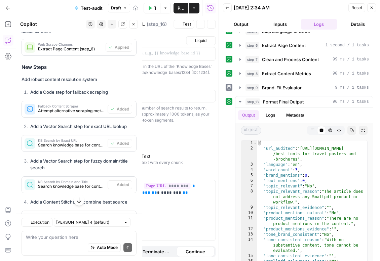
type textarea "KB Search by Domain and Title"
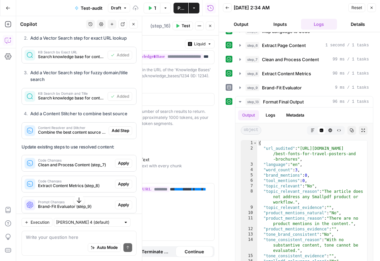
scroll to position [7312, 0]
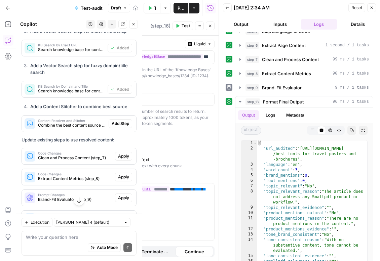
click at [122, 121] on span "Add Step" at bounding box center [120, 124] width 17 height 6
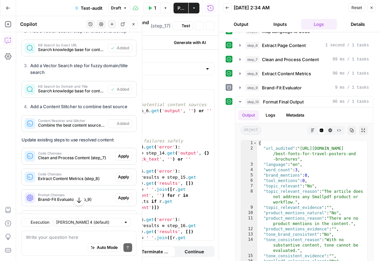
type textarea "Content Resolver and Stitcher"
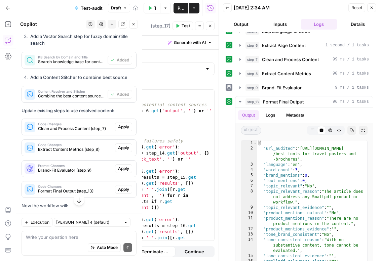
click at [124, 124] on span "Apply" at bounding box center [123, 127] width 11 height 6
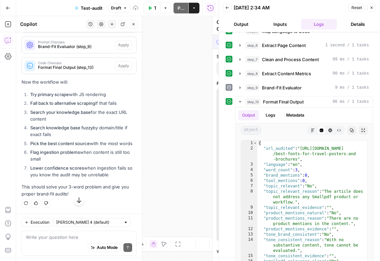
scroll to position [7191, 0]
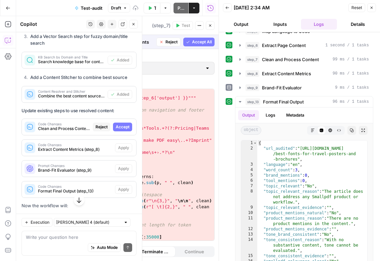
click at [122, 124] on span "Accept" at bounding box center [123, 127] width 14 height 6
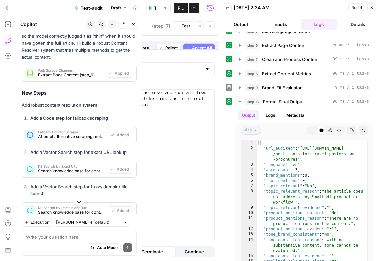
scroll to position [7342, 0]
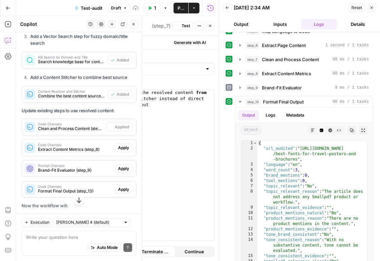
click at [127, 144] on button "Apply" at bounding box center [123, 148] width 17 height 9
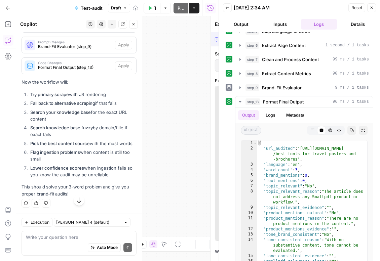
click at [127, 29] on button "Accept" at bounding box center [122, 24] width 19 height 9
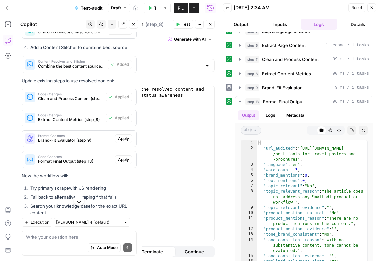
click at [127, 136] on span "Apply" at bounding box center [123, 139] width 11 height 6
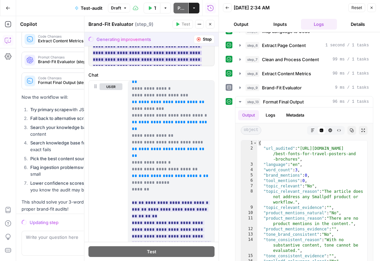
scroll to position [406, 0]
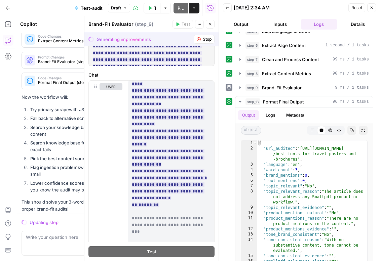
click at [208, 23] on button "Close" at bounding box center [210, 24] width 9 height 9
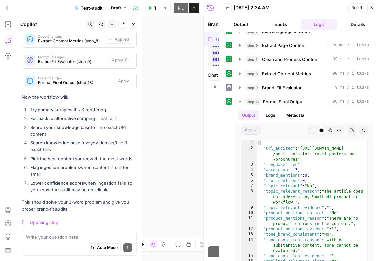
scroll to position [7450, 0]
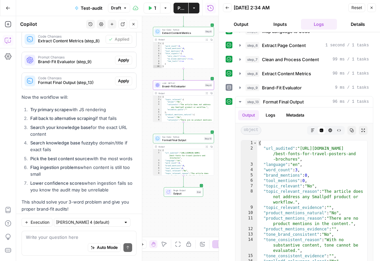
click at [127, 57] on span "Apply" at bounding box center [123, 60] width 11 height 6
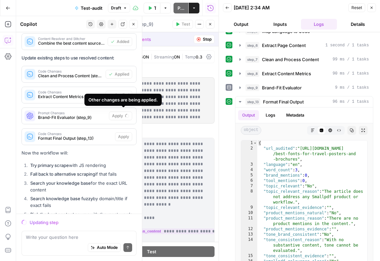
scroll to position [7243, 0]
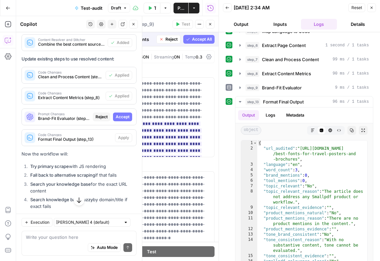
click at [125, 114] on span "Accept" at bounding box center [123, 117] width 14 height 6
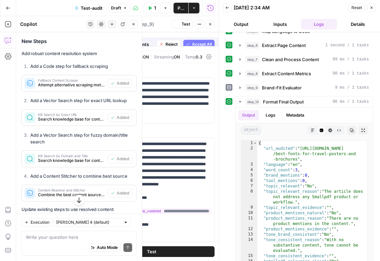
scroll to position [7393, 0]
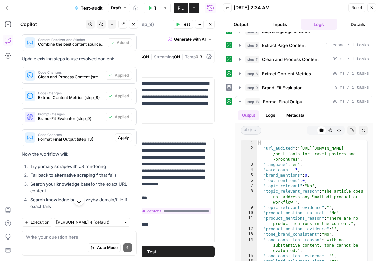
click at [125, 135] on span "Apply" at bounding box center [123, 138] width 11 height 6
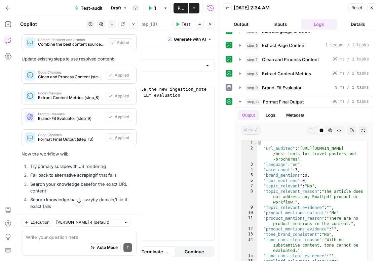
click at [375, 9] on button "Close" at bounding box center [371, 7] width 9 height 9
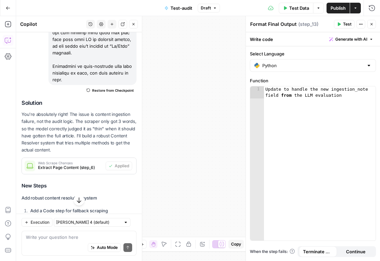
scroll to position [7035, 0]
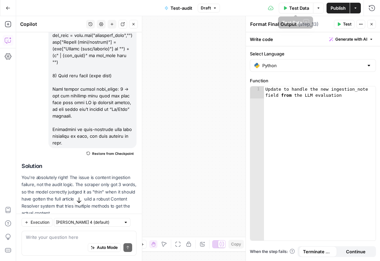
click at [337, 7] on span "Publish" at bounding box center [338, 8] width 15 height 7
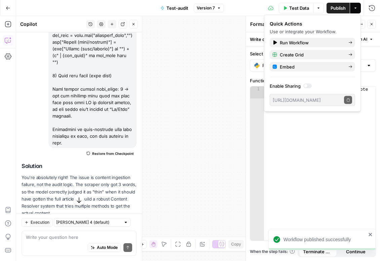
type textarea "**********"
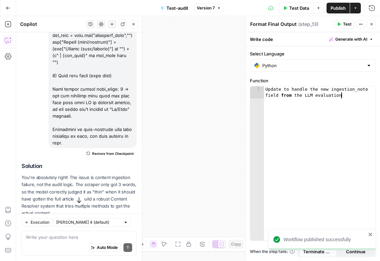
click at [294, 141] on div "Update to handle the new ingestion_note field from the LLM evaluation" at bounding box center [320, 175] width 112 height 179
click at [374, 24] on button "Close" at bounding box center [371, 24] width 9 height 9
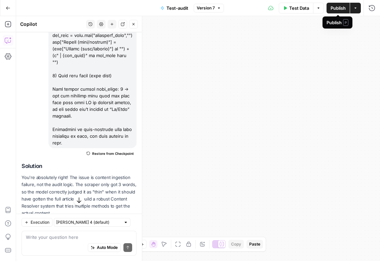
click at [282, 10] on button "Test Data" at bounding box center [296, 8] width 35 height 11
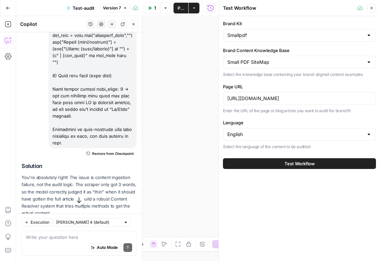
click at [302, 159] on button "Test Workflow" at bounding box center [299, 163] width 153 height 11
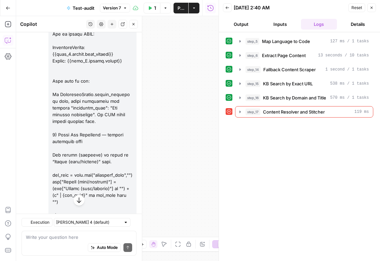
scroll to position [7035, 0]
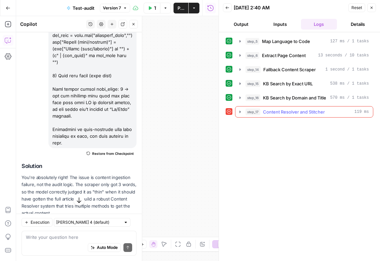
click at [239, 114] on icon "button" at bounding box center [239, 111] width 5 height 5
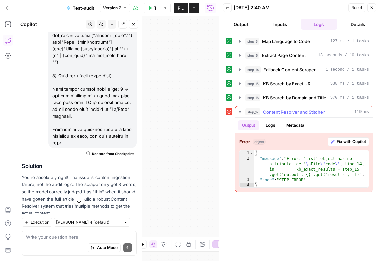
click at [346, 146] on div "Error object Fix with Copilot 1 2 3 4 { "message" : "Error: 'list' object has n…" at bounding box center [304, 163] width 138 height 59
click at [347, 138] on button "Fix with Copilot" at bounding box center [348, 142] width 41 height 9
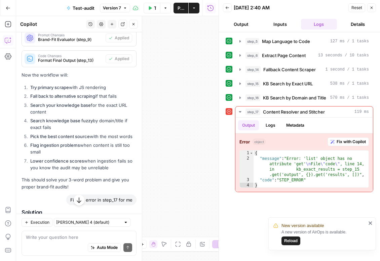
scroll to position [7562, 0]
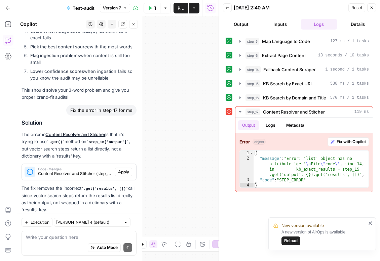
click at [128, 169] on span "Apply" at bounding box center [123, 172] width 11 height 6
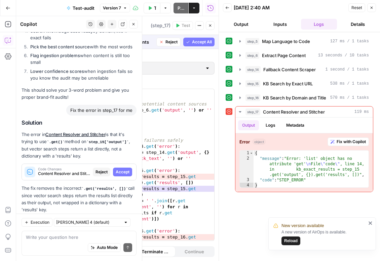
click at [131, 168] on button "Accept" at bounding box center [122, 172] width 19 height 9
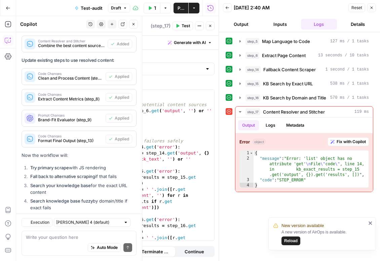
scroll to position [7573, 0]
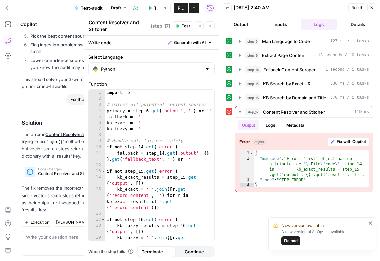
click at [183, 7] on span "Publish" at bounding box center [181, 8] width 7 height 7
click at [373, 7] on icon "button" at bounding box center [372, 8] width 4 height 4
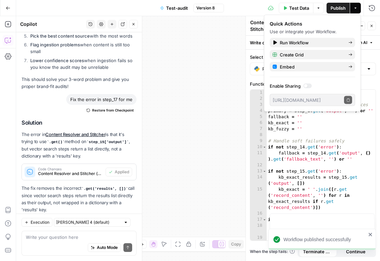
click at [301, 8] on span "Test Data" at bounding box center [299, 8] width 20 height 7
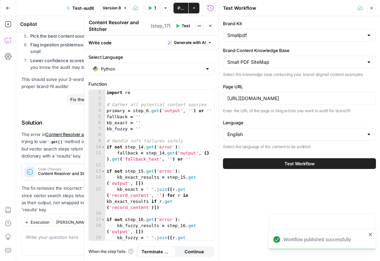
click at [303, 165] on span "Test Workflow" at bounding box center [300, 163] width 30 height 7
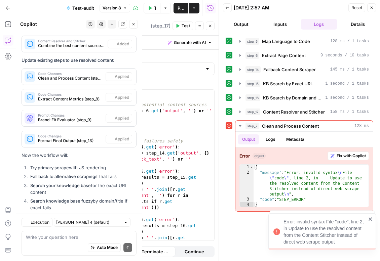
scroll to position [7573, 0]
